Goal: Transaction & Acquisition: Subscribe to service/newsletter

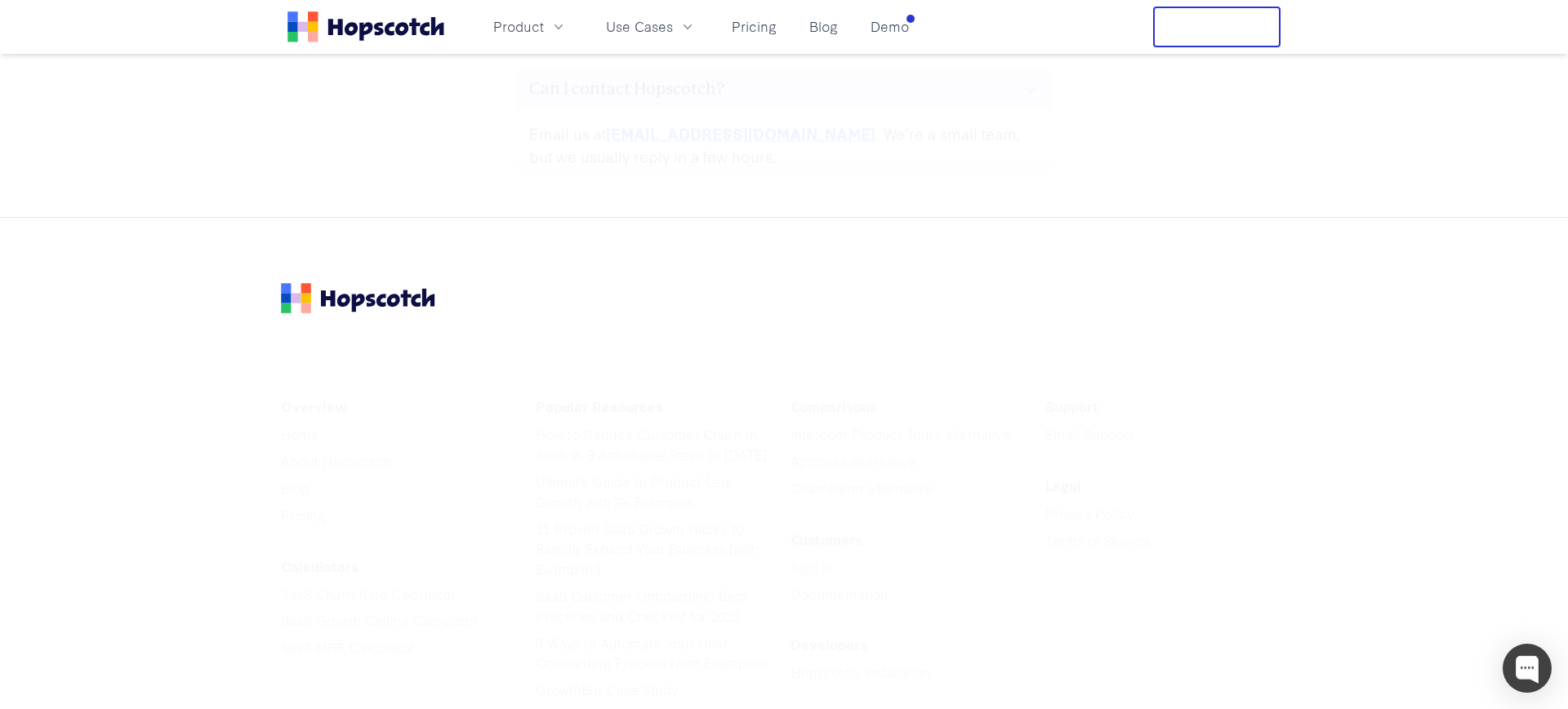
scroll to position [8292, 0]
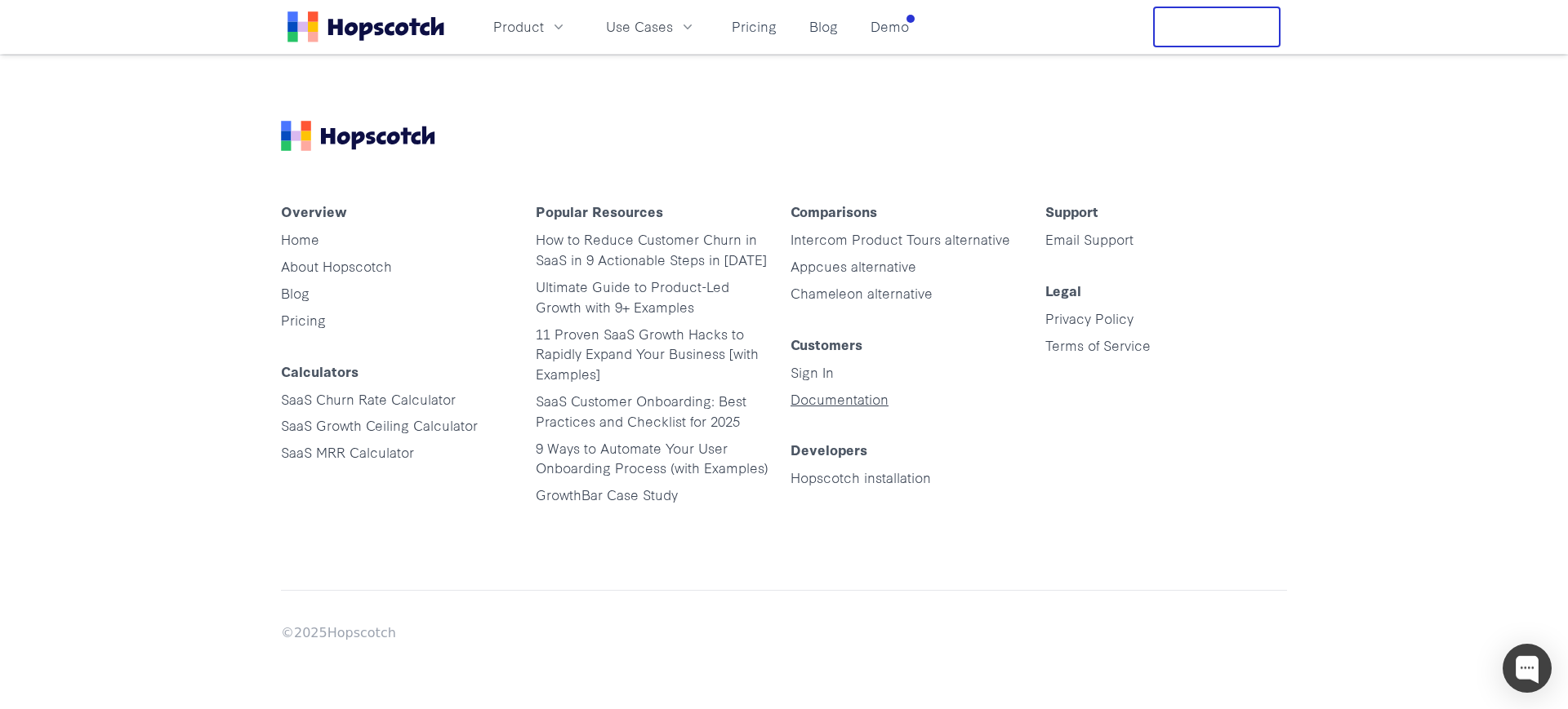
click at [834, 404] on link "Documentation" at bounding box center [840, 398] width 98 height 19
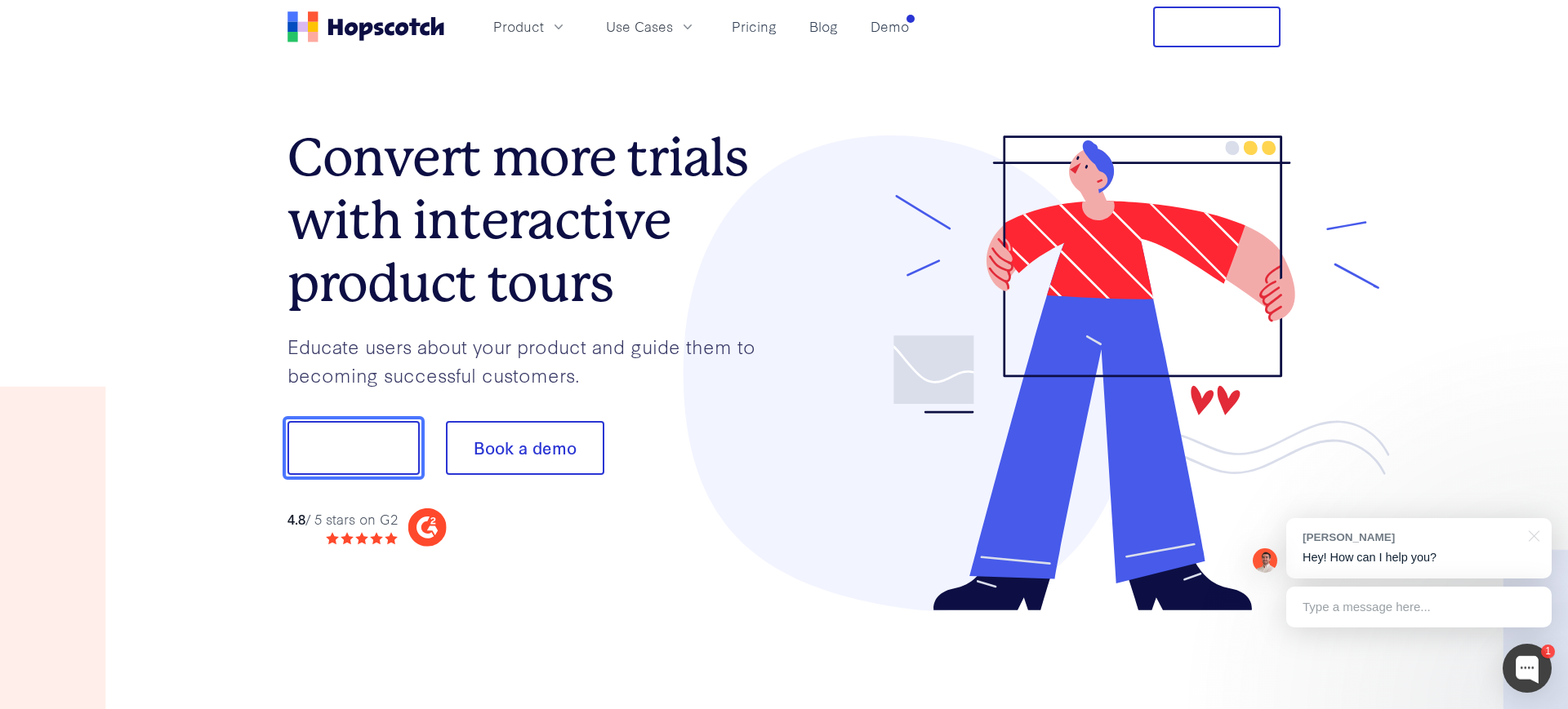
click at [354, 445] on button "Show me!" at bounding box center [353, 448] width 132 height 53
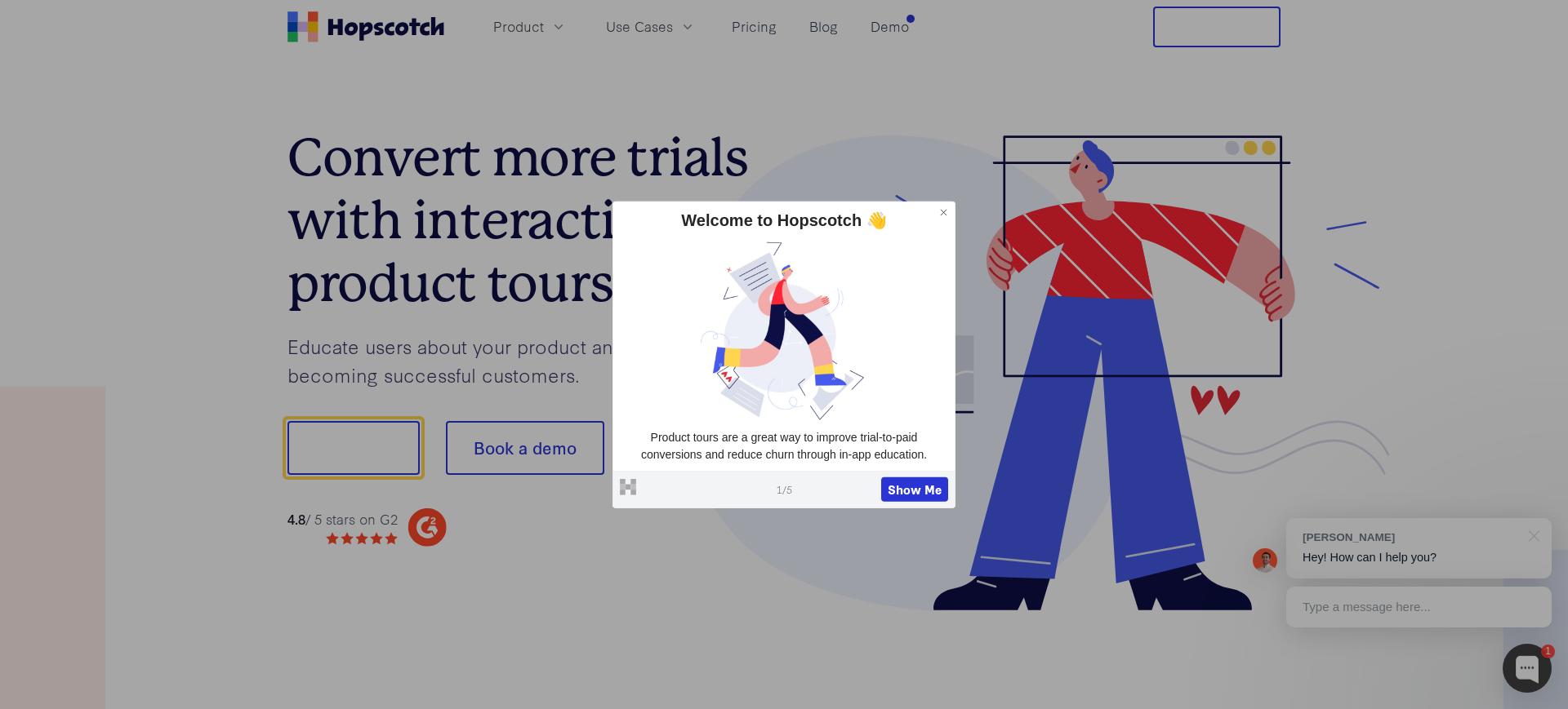
click at [488, 235] on h1 "Convert more trials with interactive product tours" at bounding box center [535, 221] width 496 height 188
click at [782, 34] on div "Product Use Cases Pricing Blog Demo" at bounding box center [699, 26] width 432 height 27
click at [761, 33] on link "Pricing" at bounding box center [753, 26] width 58 height 27
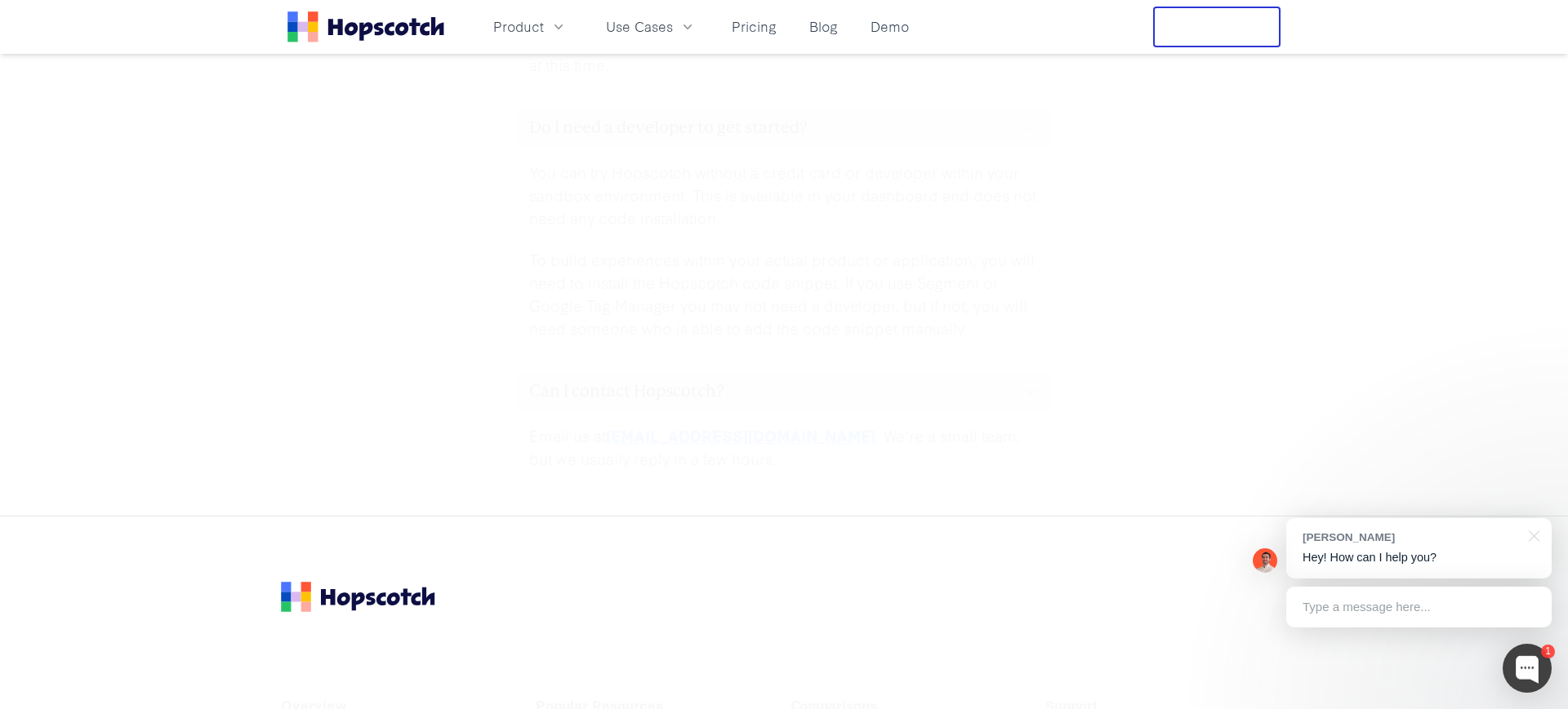
scroll to position [8292, 0]
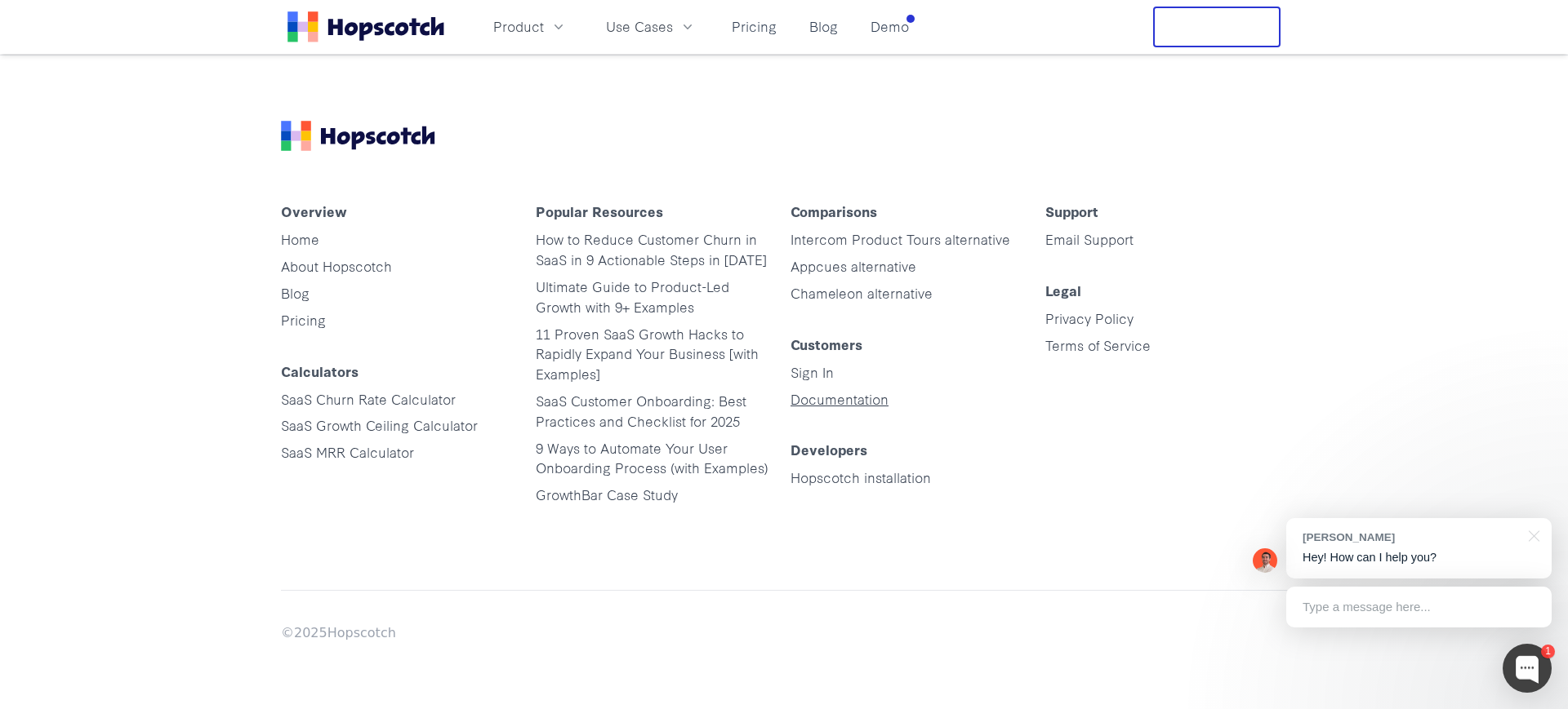
click at [838, 400] on link "Documentation" at bounding box center [840, 398] width 98 height 19
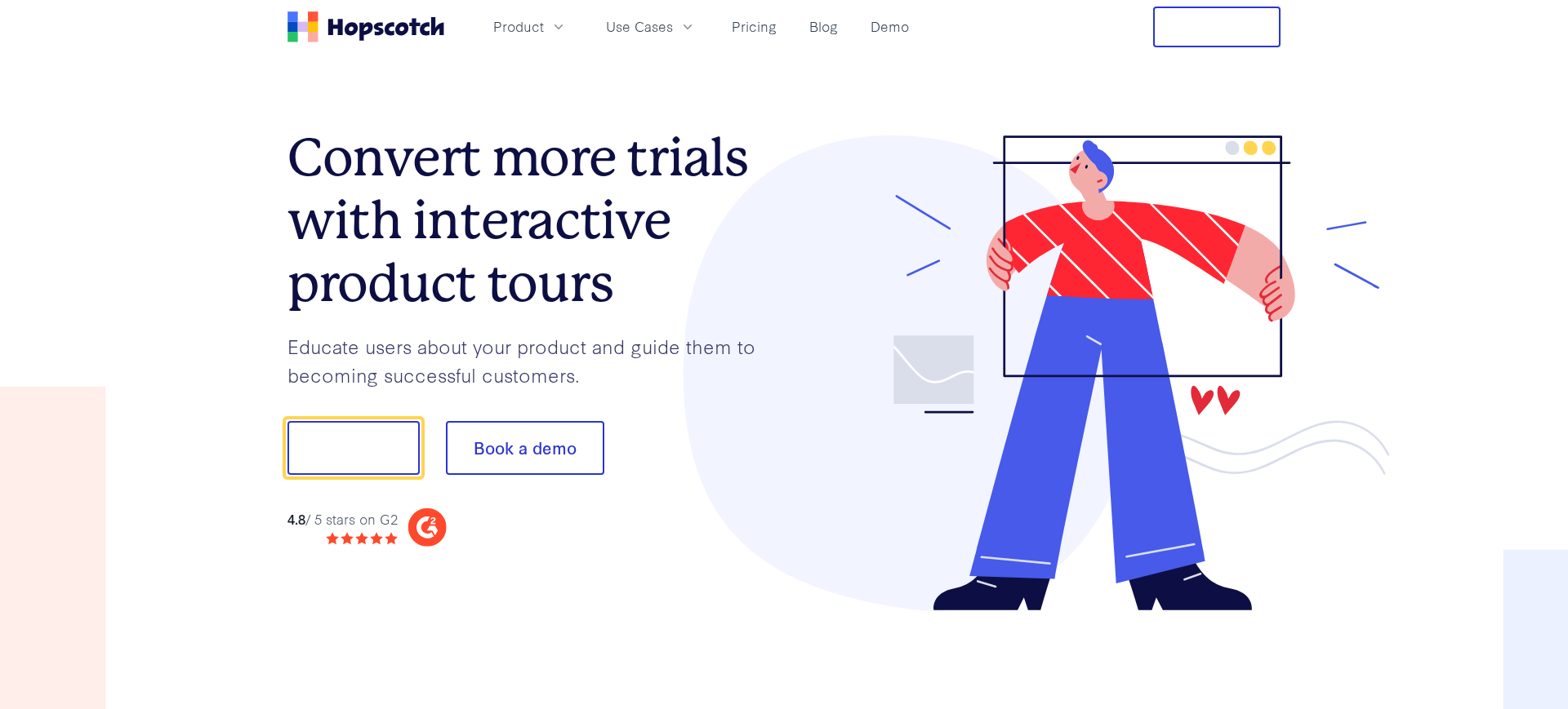
click at [1185, 35] on button "Free Trial" at bounding box center [1217, 27] width 128 height 41
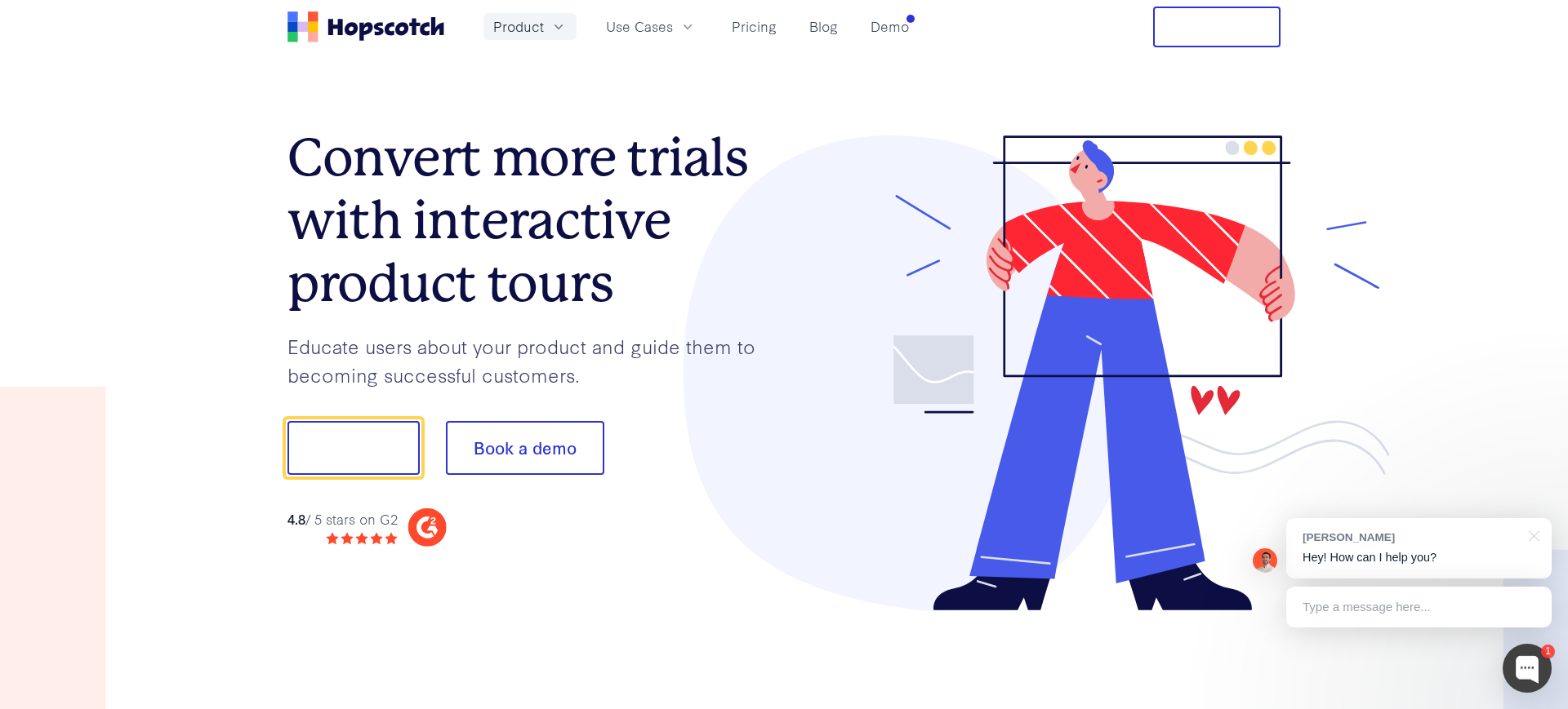
click at [535, 25] on span "Product" at bounding box center [518, 27] width 51 height 21
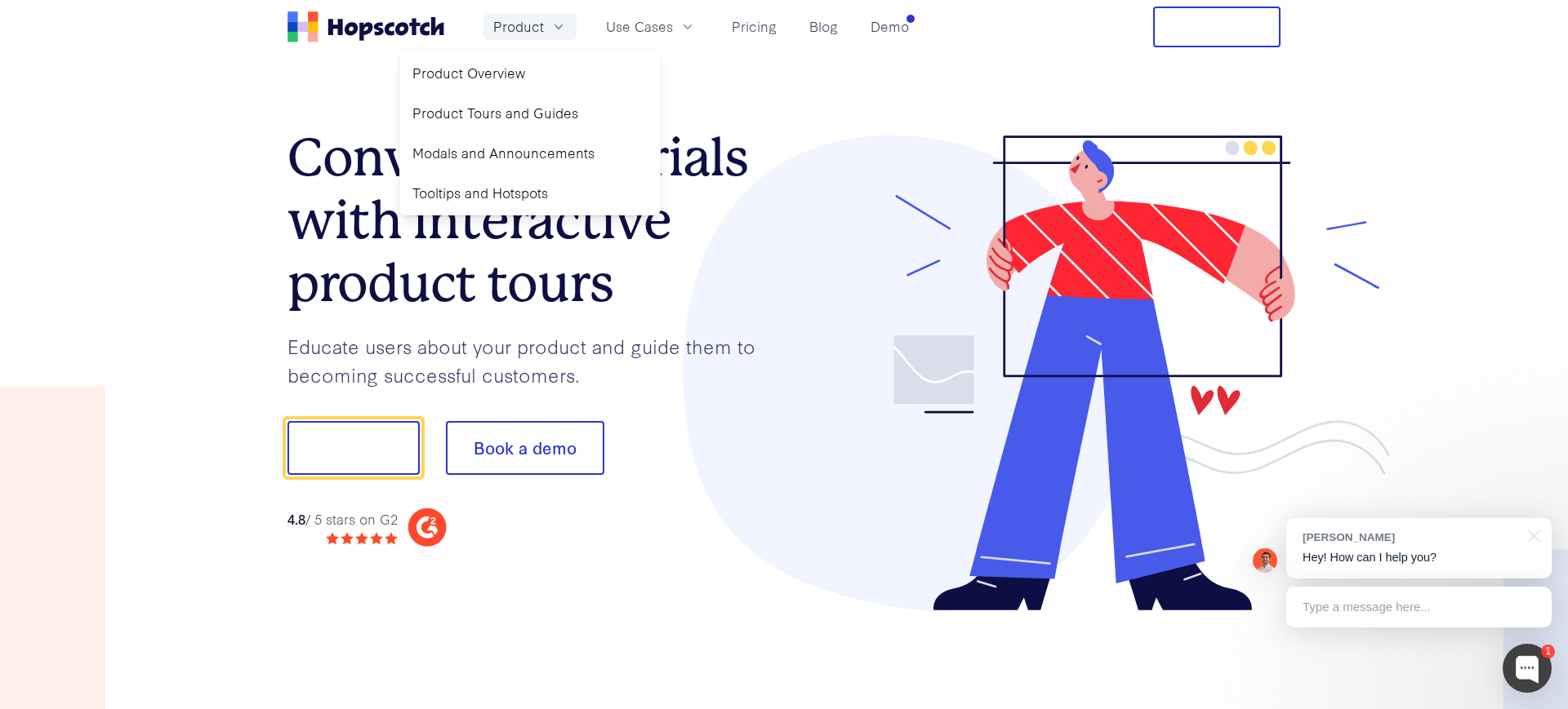
click at [537, 28] on span "Product" at bounding box center [518, 27] width 51 height 21
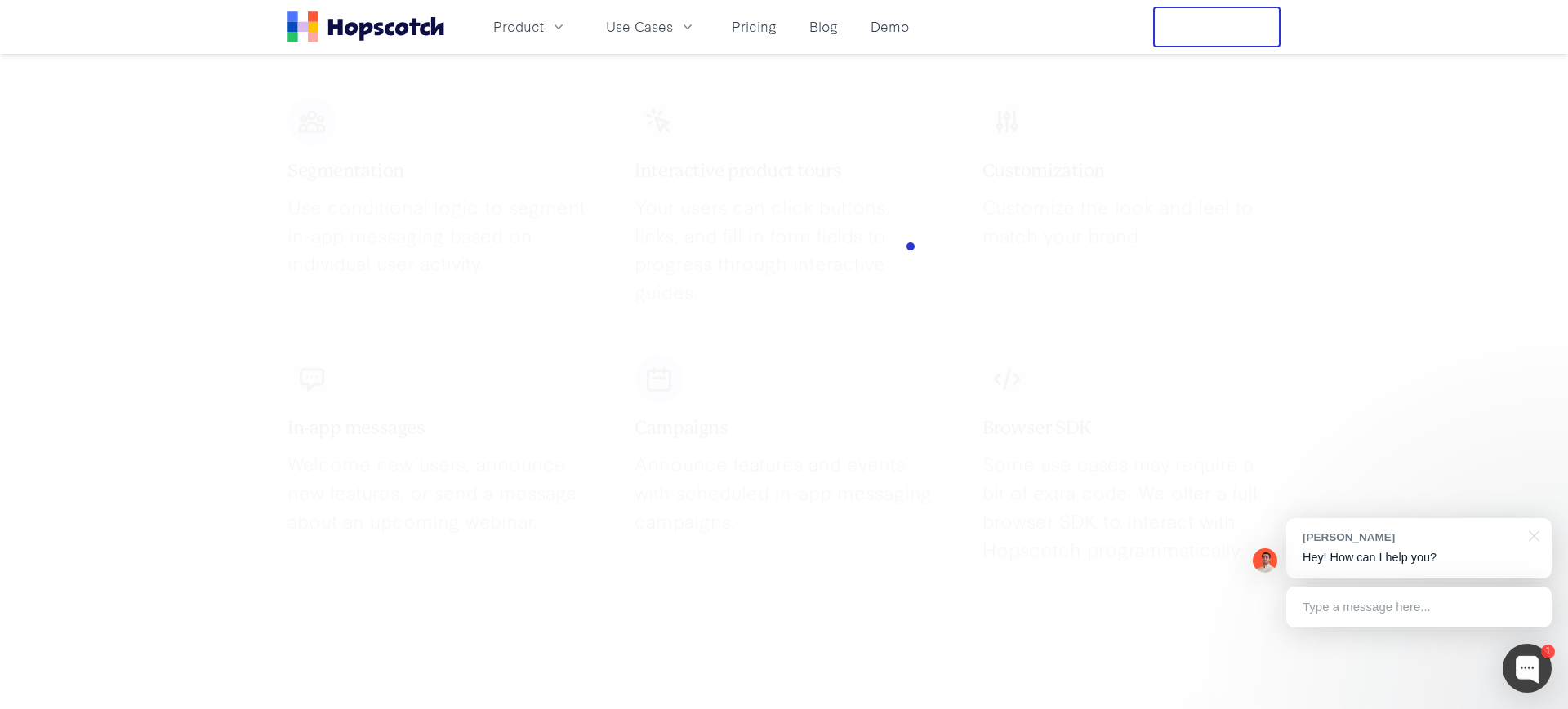
scroll to position [3177, 0]
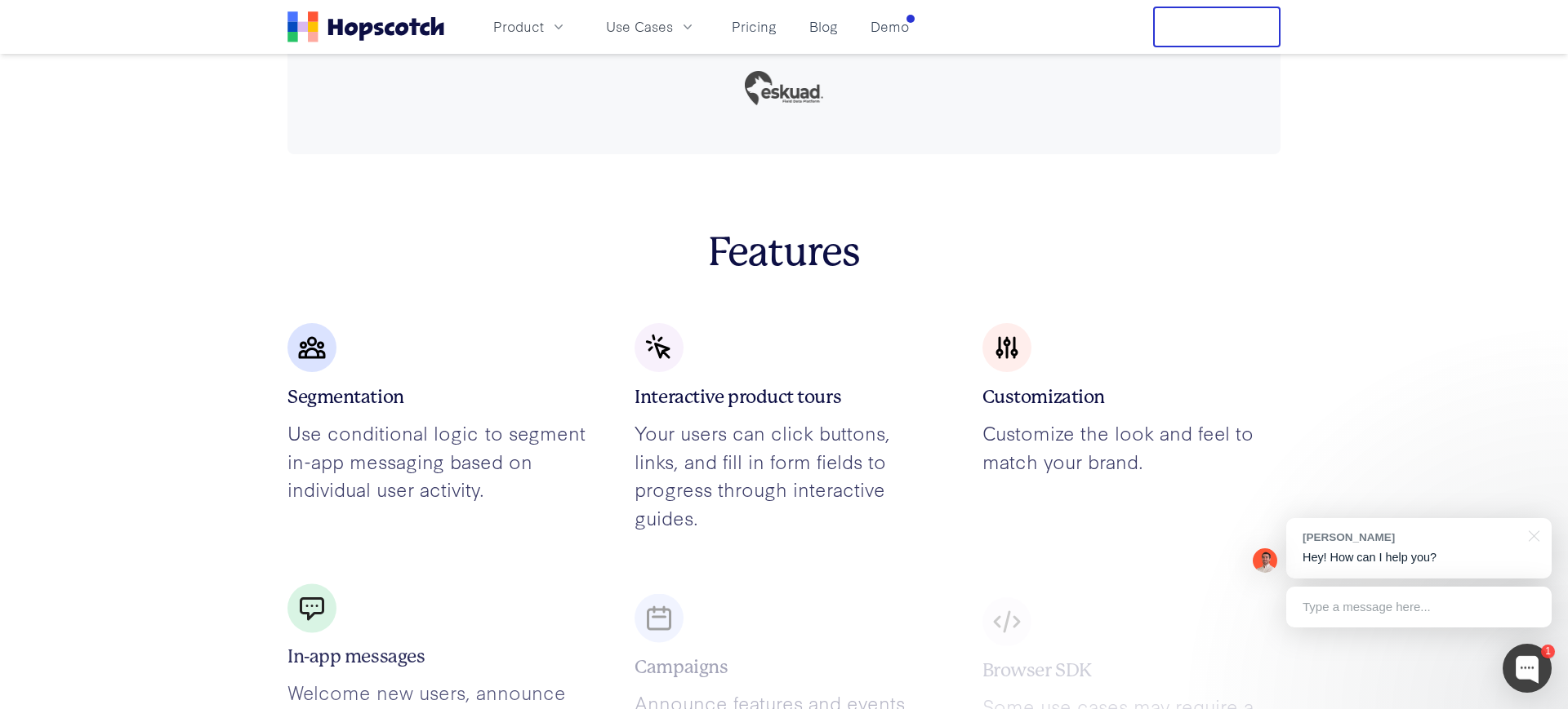
click at [1190, 41] on button "Free Trial" at bounding box center [1217, 27] width 128 height 41
